Goal: Task Accomplishment & Management: Use online tool/utility

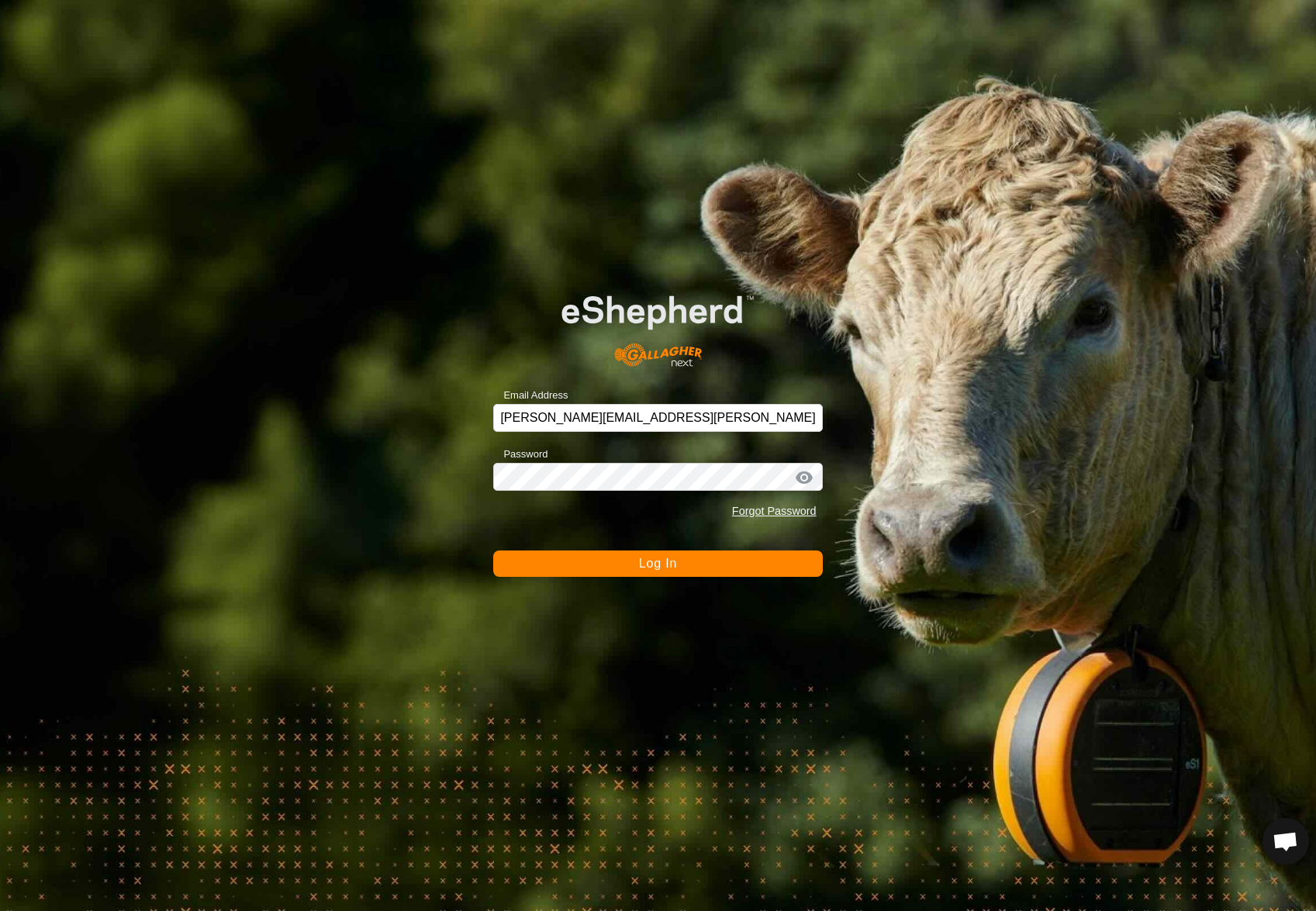
click at [673, 566] on span "Log In" at bounding box center [658, 563] width 38 height 13
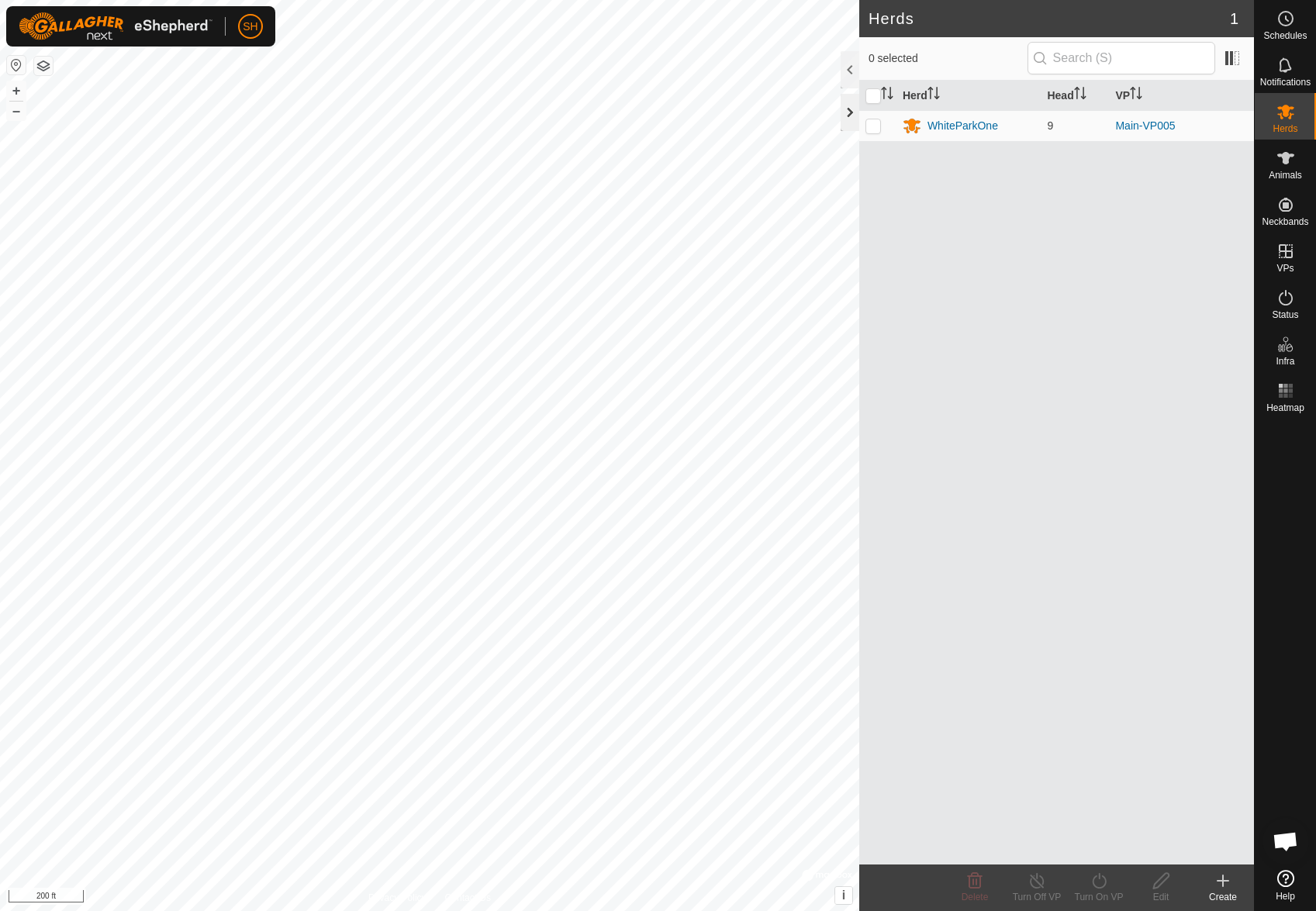
click at [853, 110] on div at bounding box center [850, 112] width 18 height 37
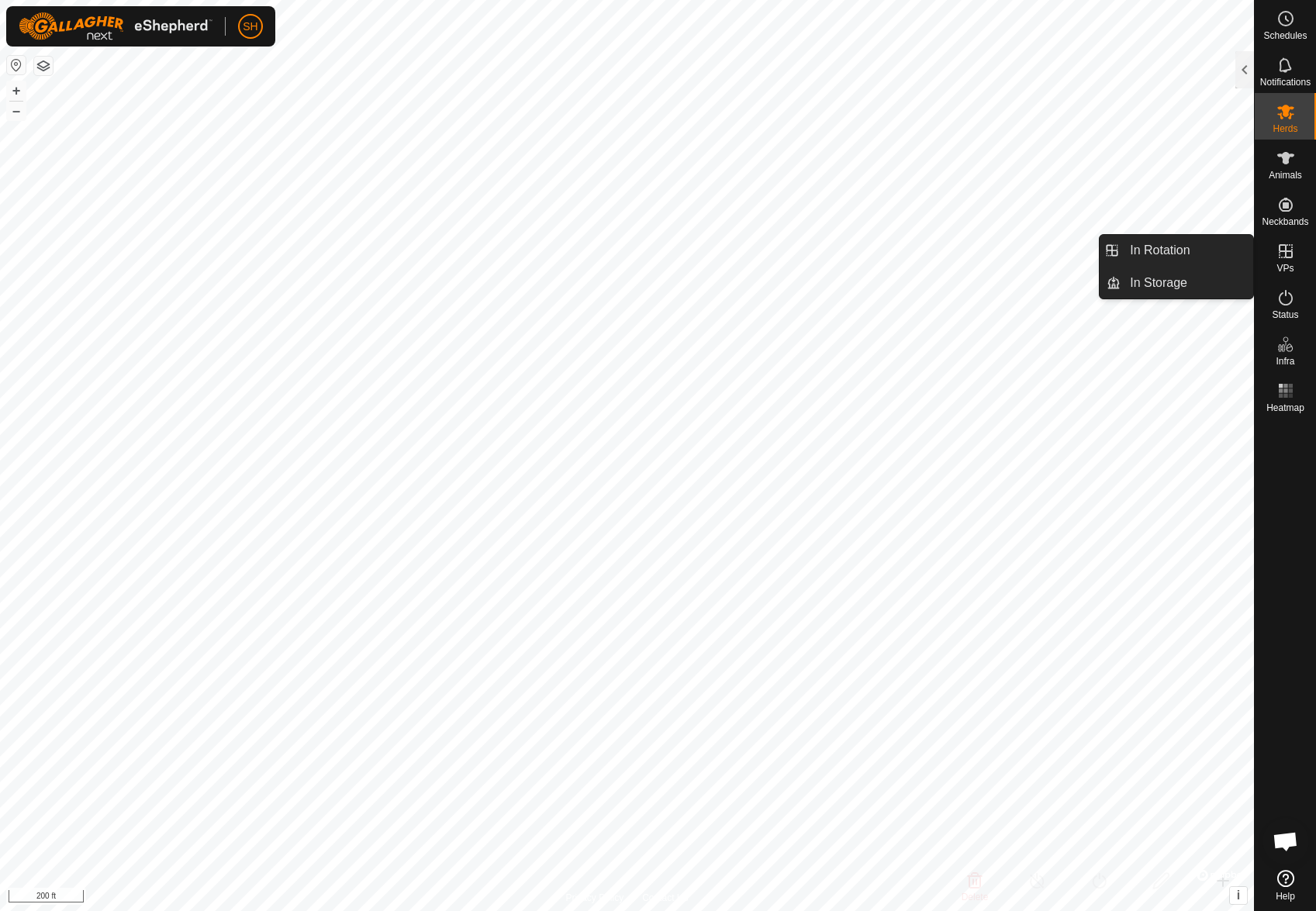
click at [1290, 252] on icon at bounding box center [1285, 251] width 18 height 18
click at [1186, 253] on link "In Rotation" at bounding box center [1186, 250] width 132 height 31
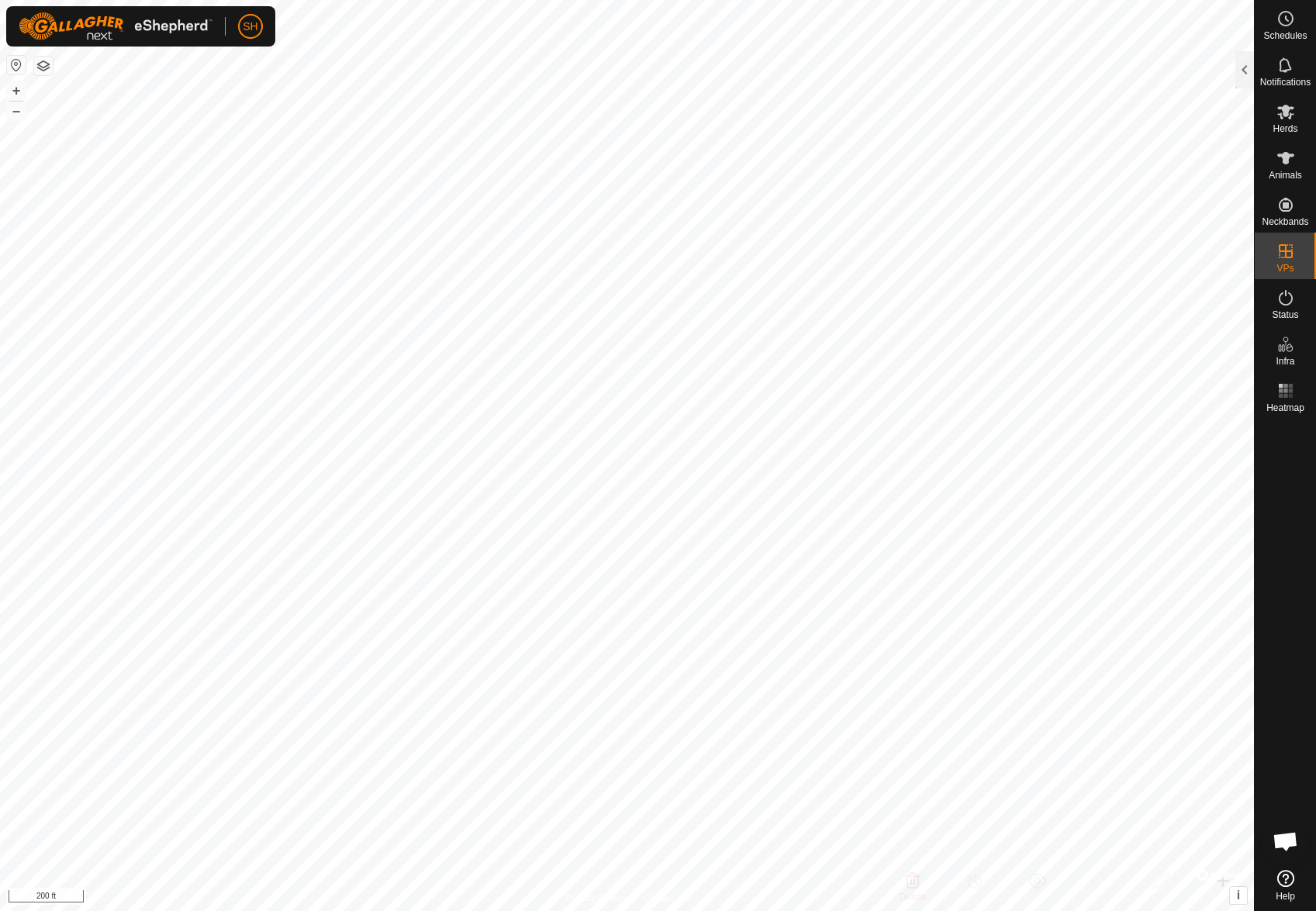
checkbox input "true"
click at [1240, 69] on div at bounding box center [1244, 69] width 18 height 37
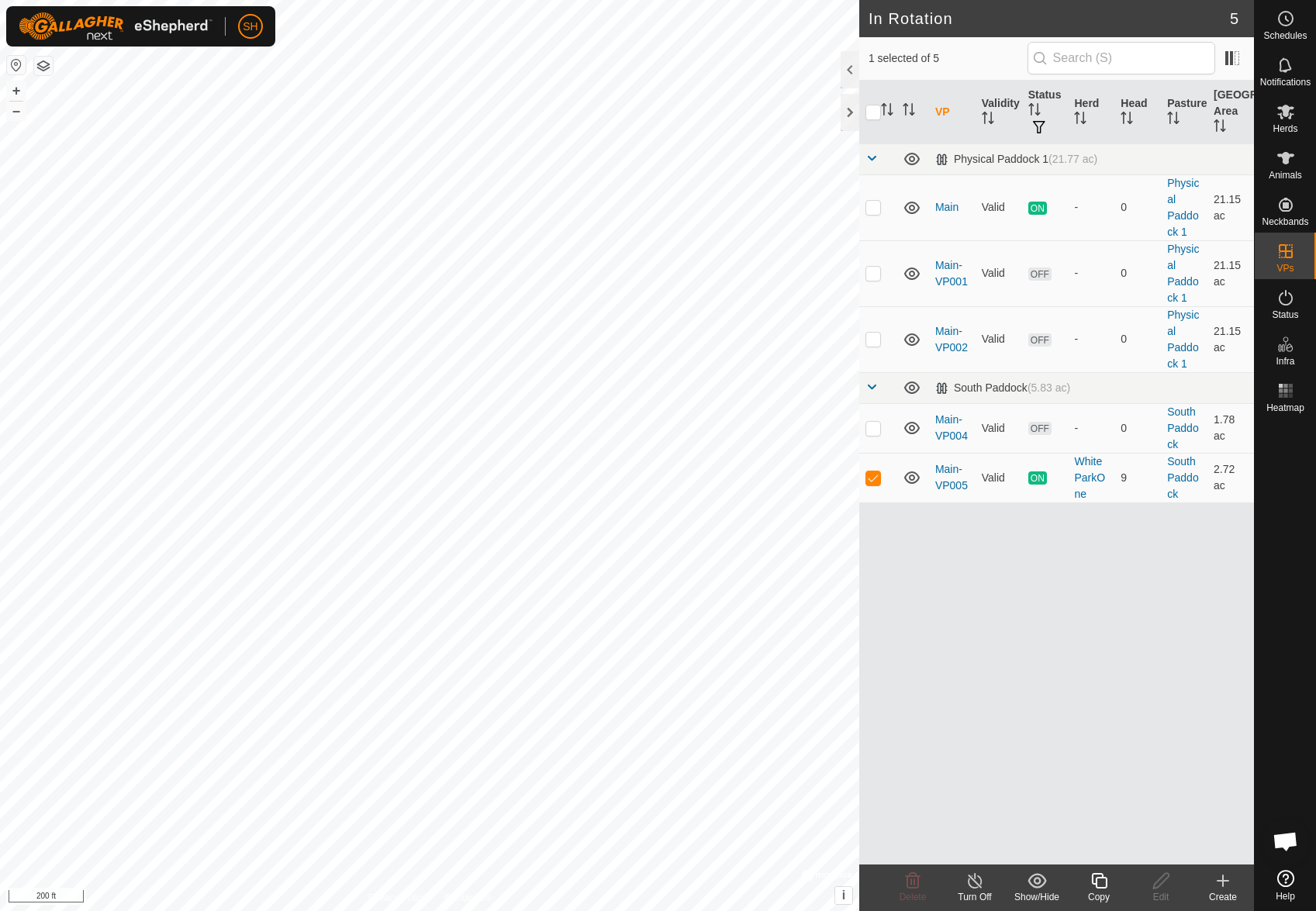
click at [1100, 880] on icon at bounding box center [1098, 881] width 19 height 18
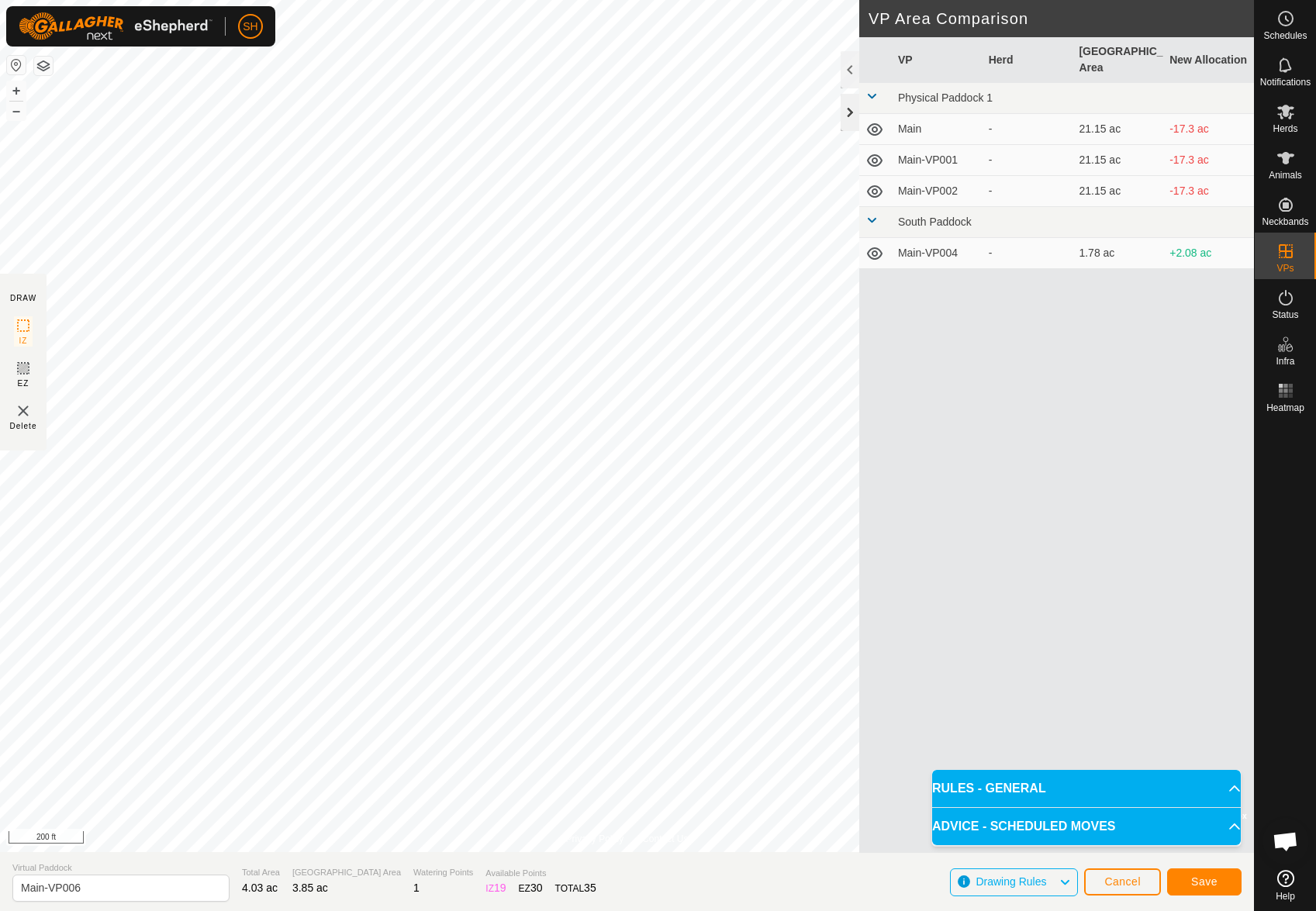
click at [847, 109] on div at bounding box center [850, 112] width 18 height 37
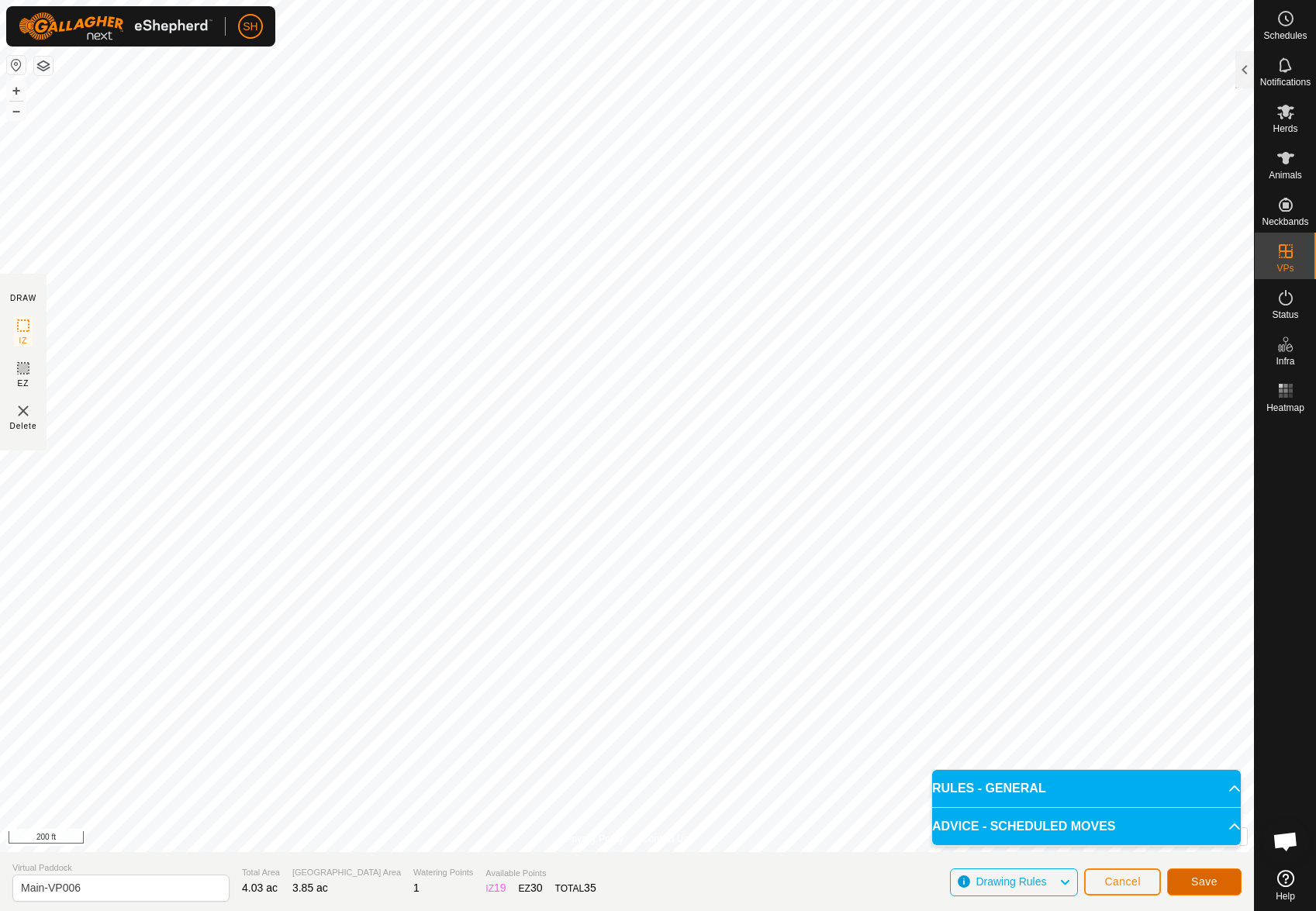
click at [1208, 878] on span "Save" at bounding box center [1204, 881] width 27 height 13
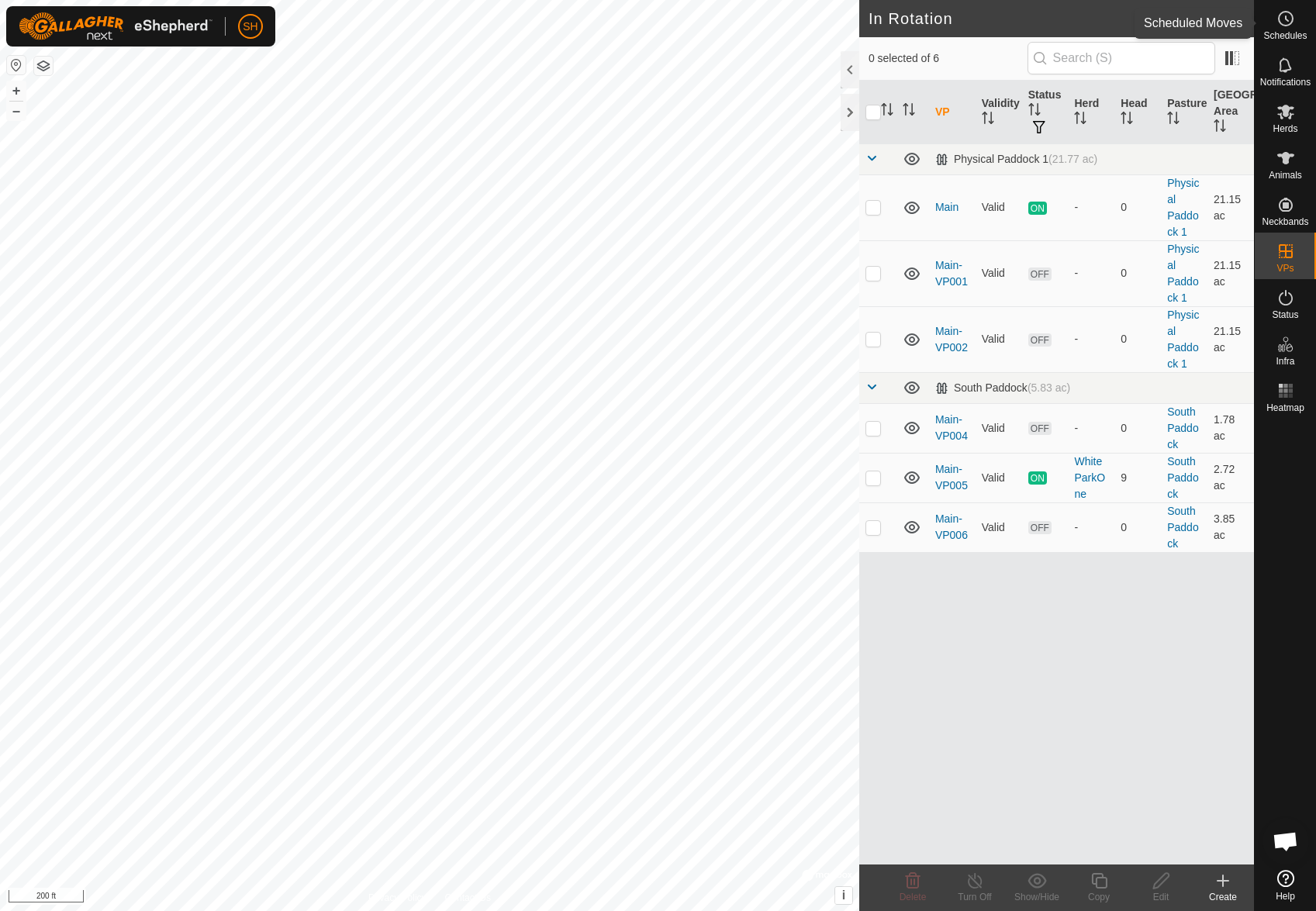
click at [1295, 18] on es-schedule-vp-svg-icon at bounding box center [1285, 18] width 28 height 25
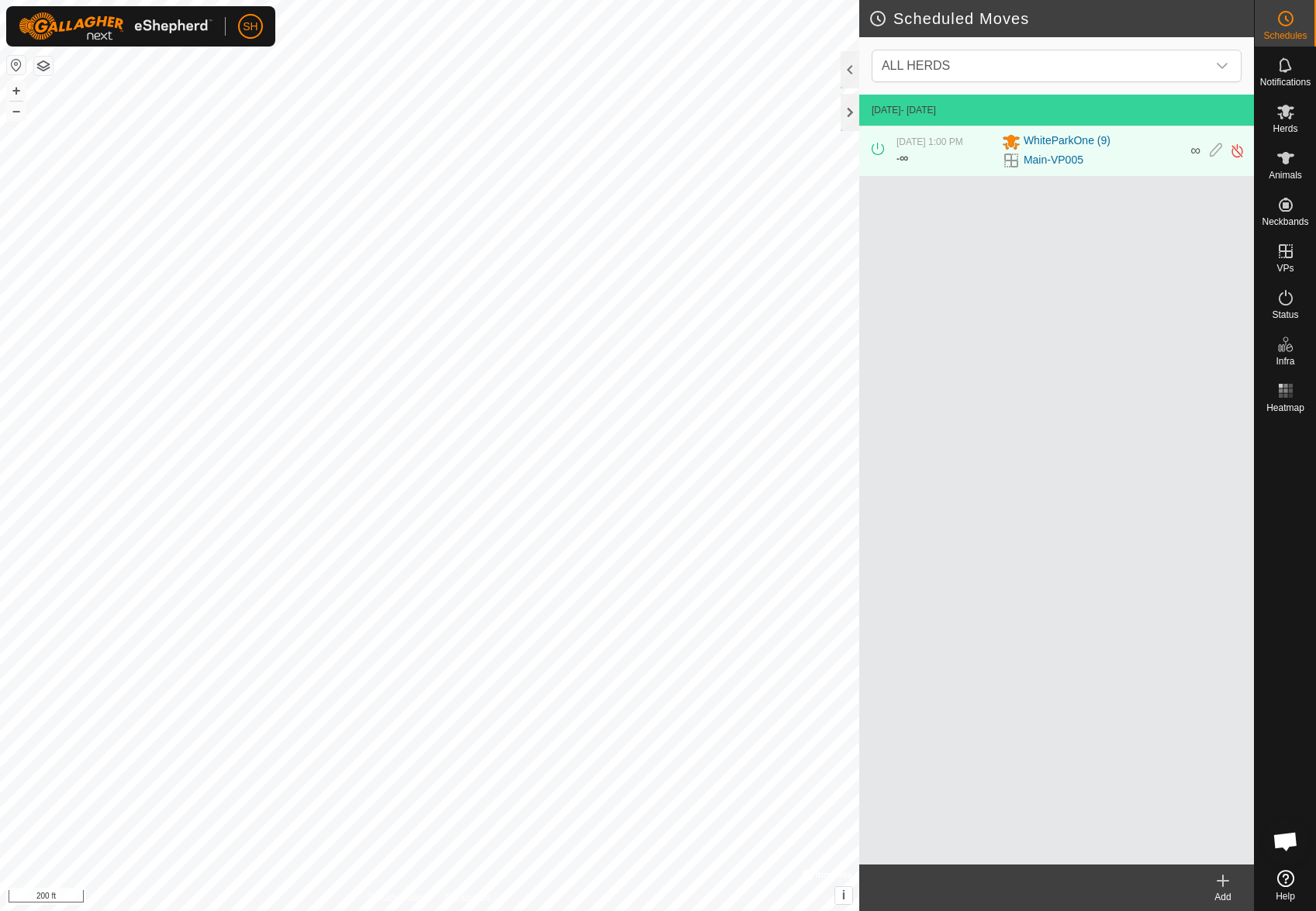
click at [1225, 886] on icon at bounding box center [1222, 881] width 18 height 18
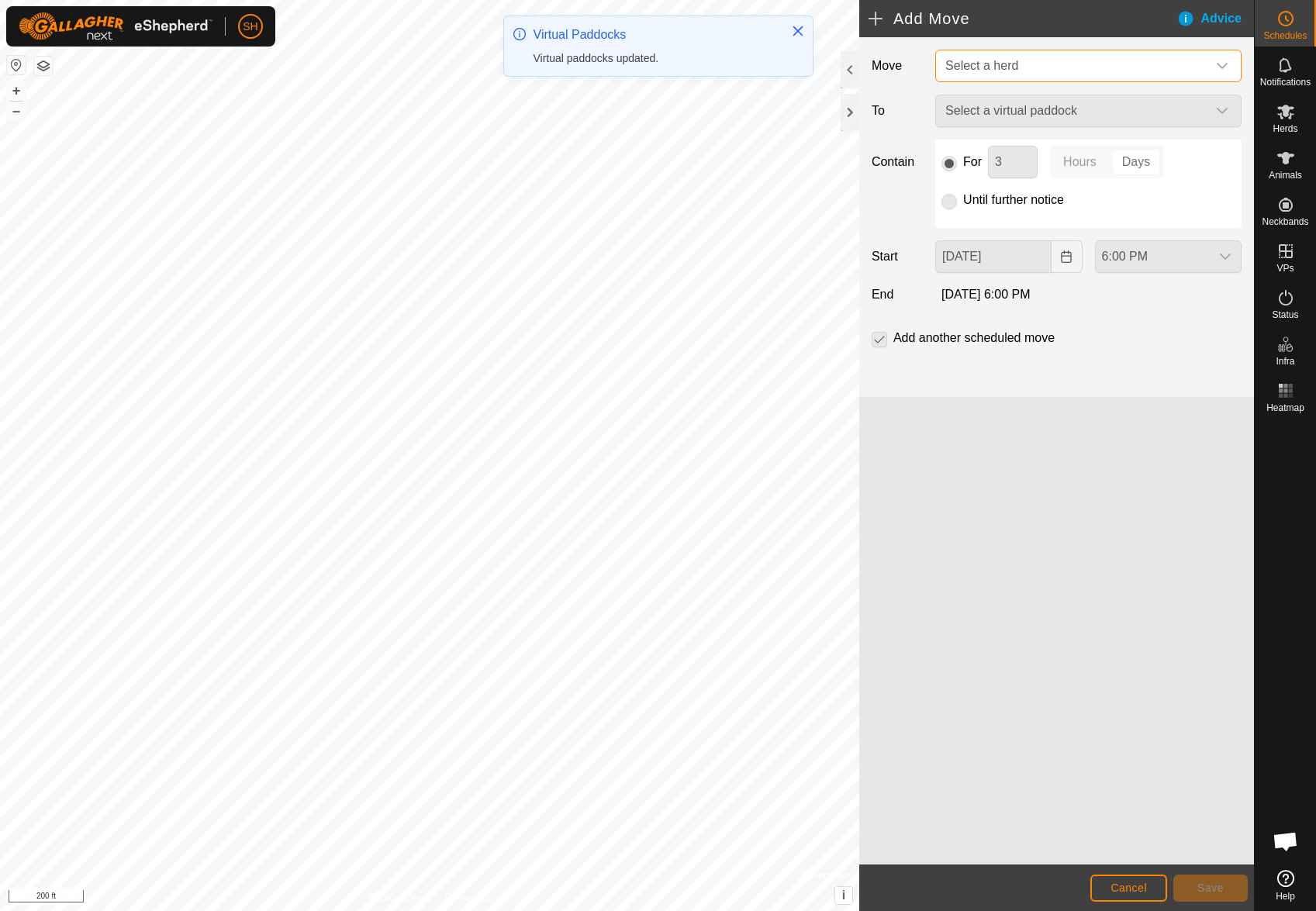
click at [1004, 64] on span "Select a herd" at bounding box center [981, 65] width 73 height 13
click at [998, 143] on li "WhiteParkOne (9)" at bounding box center [1088, 146] width 305 height 32
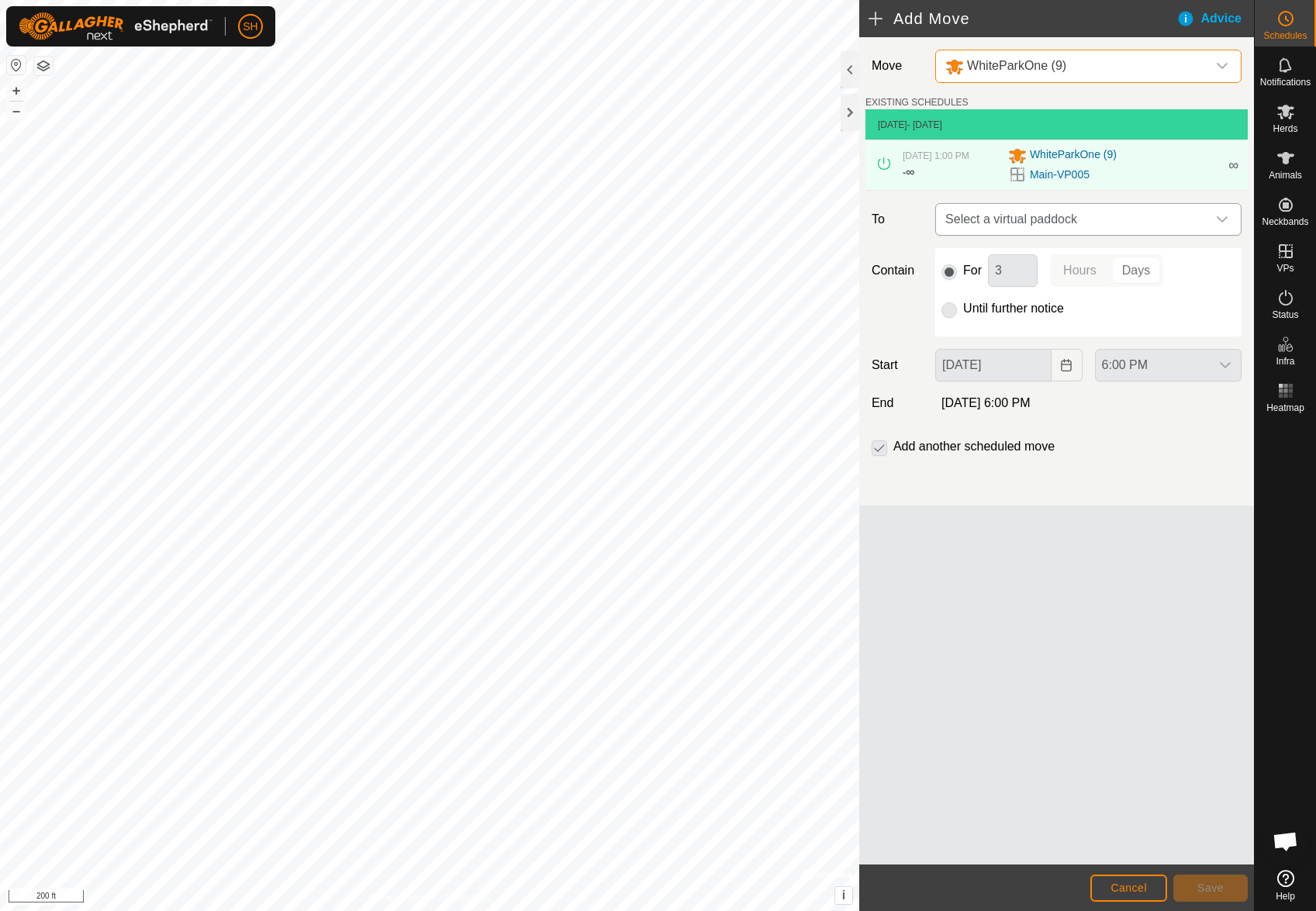
click at [988, 217] on span "Select a virtual paddock" at bounding box center [1073, 219] width 268 height 31
click at [996, 328] on li "Main-VP006 3.85 ac" at bounding box center [1088, 330] width 286 height 23
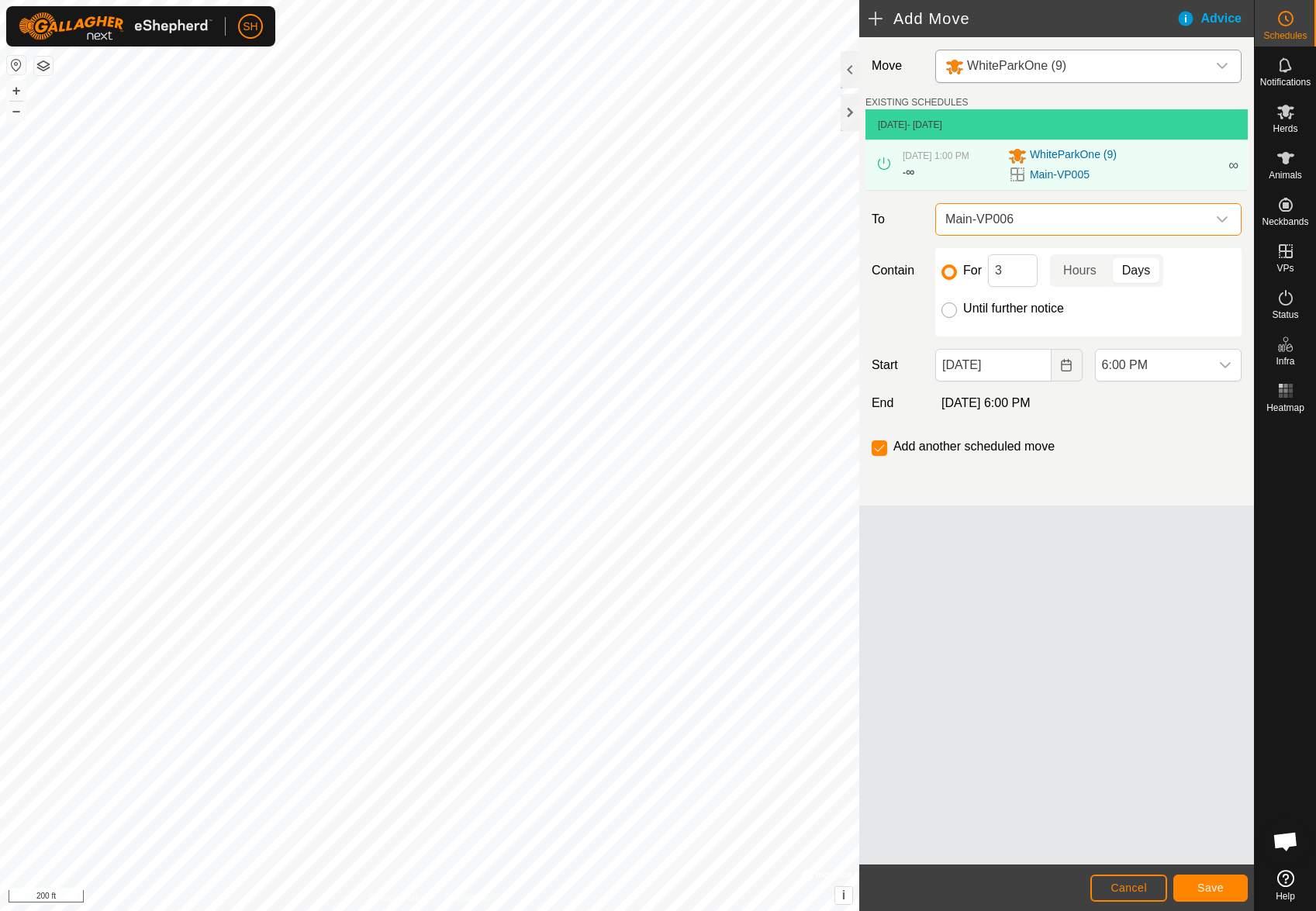
click at [948, 310] on input "Until further notice" at bounding box center [949, 310] width 16 height 16
radio input "true"
checkbox input "false"
click at [1196, 881] on button "Save" at bounding box center [1210, 888] width 74 height 27
